Goal: Task Accomplishment & Management: Use online tool/utility

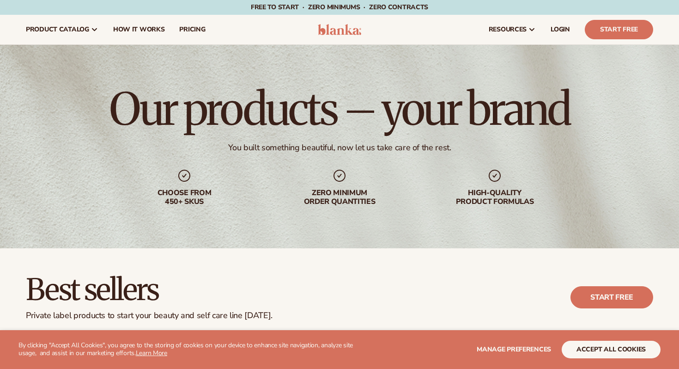
scroll to position [190, 0]
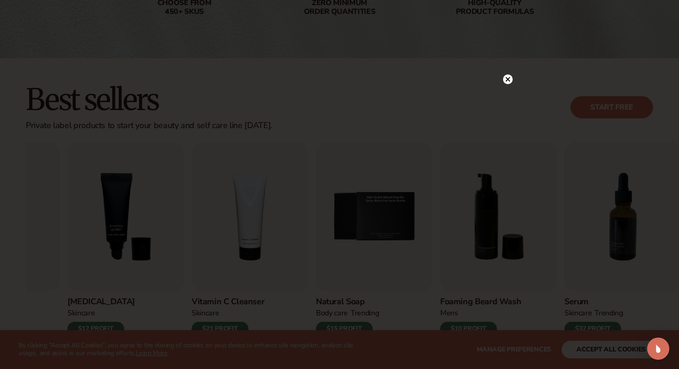
click at [508, 80] on icon at bounding box center [508, 79] width 5 height 5
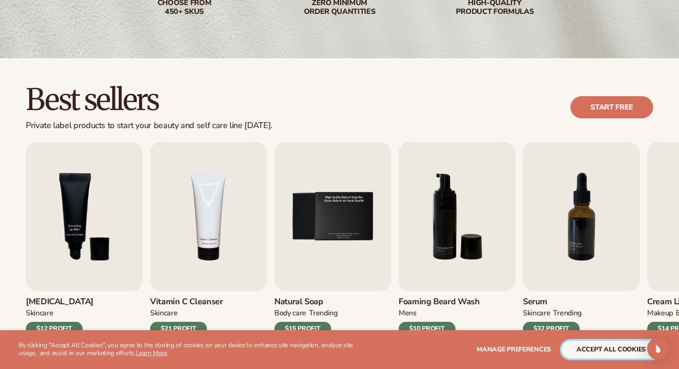
click at [624, 349] on button "accept all cookies" at bounding box center [611, 350] width 99 height 18
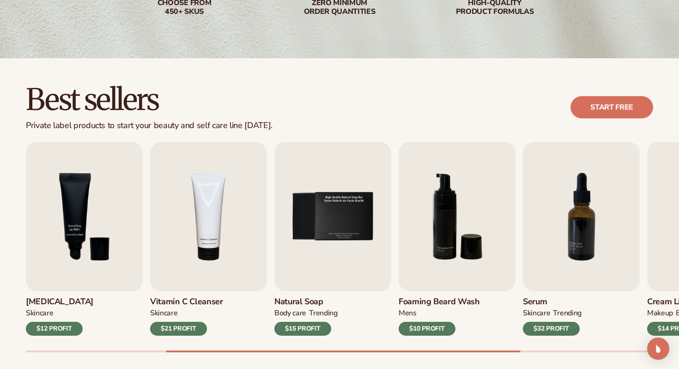
drag, startPoint x: 472, startPoint y: 346, endPoint x: 526, endPoint y: 348, distance: 53.7
click at [527, 348] on div "Lip Gloss MAKEUP $16 PROFIT Moisturizer SKINCARE $17 PROFIT SKINCARE mens" at bounding box center [353, 247] width 654 height 210
drag, startPoint x: 517, startPoint y: 349, endPoint x: 591, endPoint y: 355, distance: 74.2
click at [591, 355] on div "Best sellers Private label products to start your beauty and self care line [DA…" at bounding box center [339, 227] width 679 height 338
click at [592, 353] on div "Best sellers Private label products to start your beauty and self care line [DA…" at bounding box center [339, 227] width 679 height 338
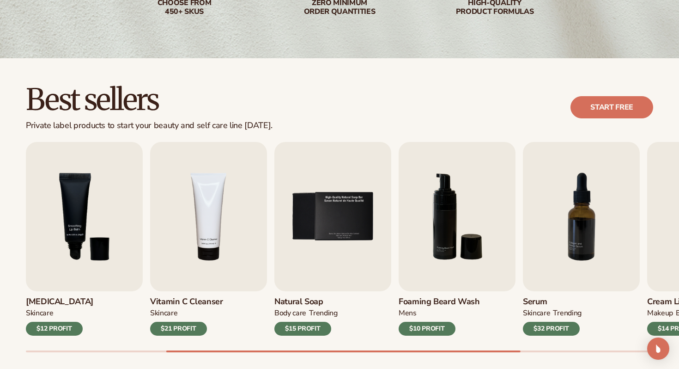
click at [592, 350] on div at bounding box center [340, 351] width 628 height 2
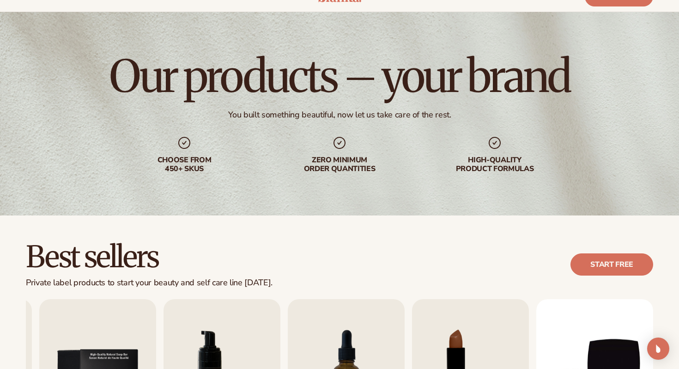
scroll to position [0, 0]
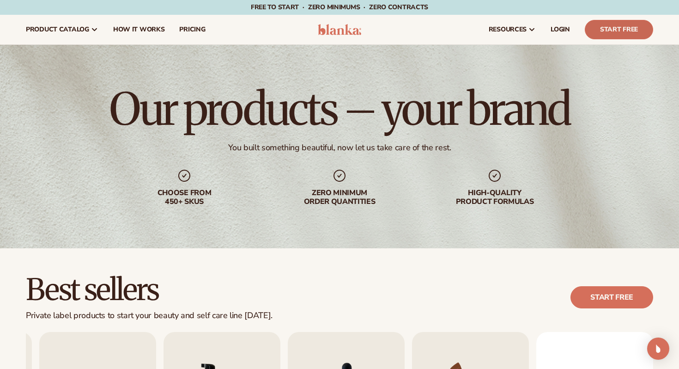
click at [632, 30] on link "Start Free" at bounding box center [619, 29] width 68 height 19
